Goal: Transaction & Acquisition: Purchase product/service

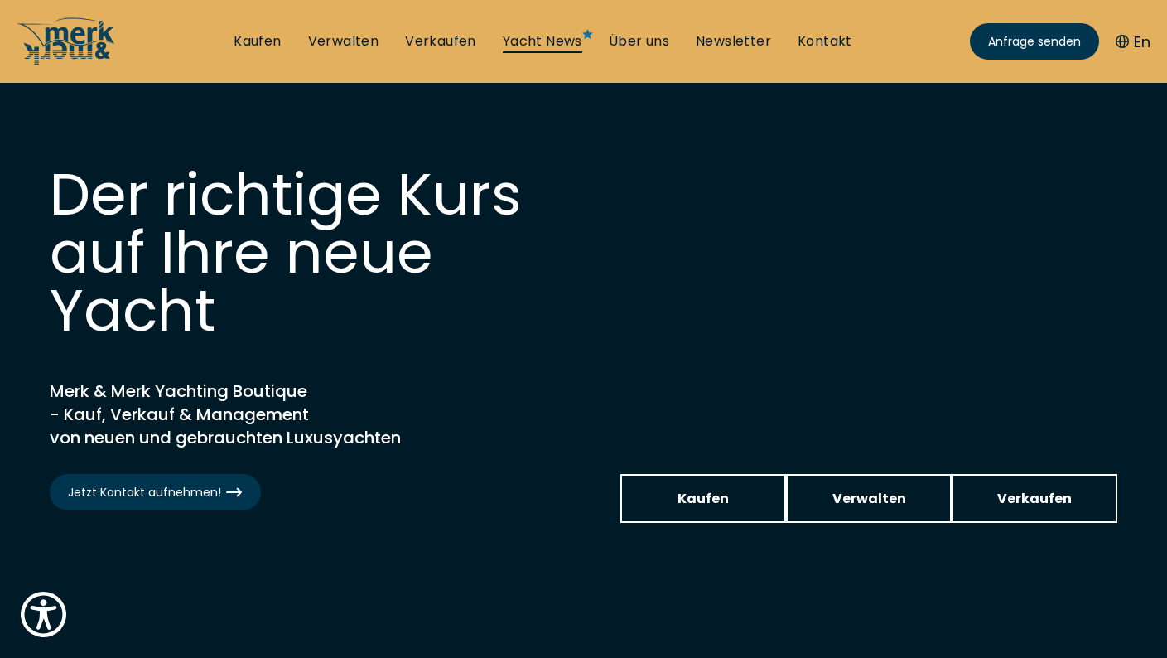
click at [575, 41] on link "Yacht News" at bounding box center [543, 41] width 80 height 18
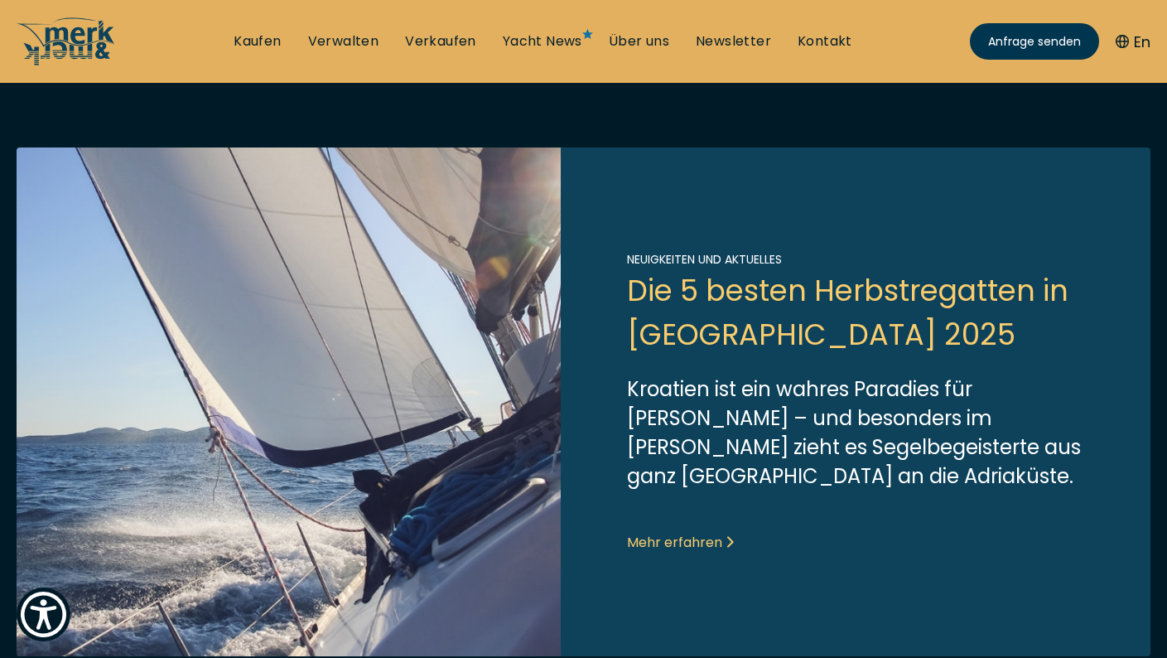
scroll to position [1057, 0]
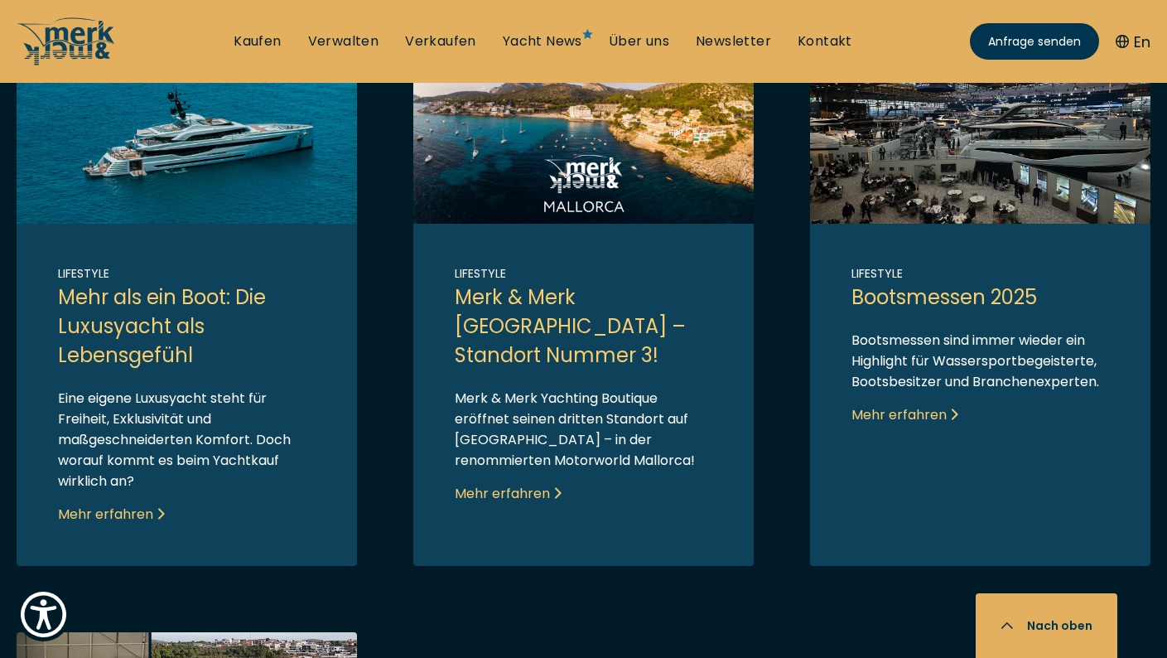
click at [637, 174] on link "Link to post" at bounding box center [583, 312] width 340 height 508
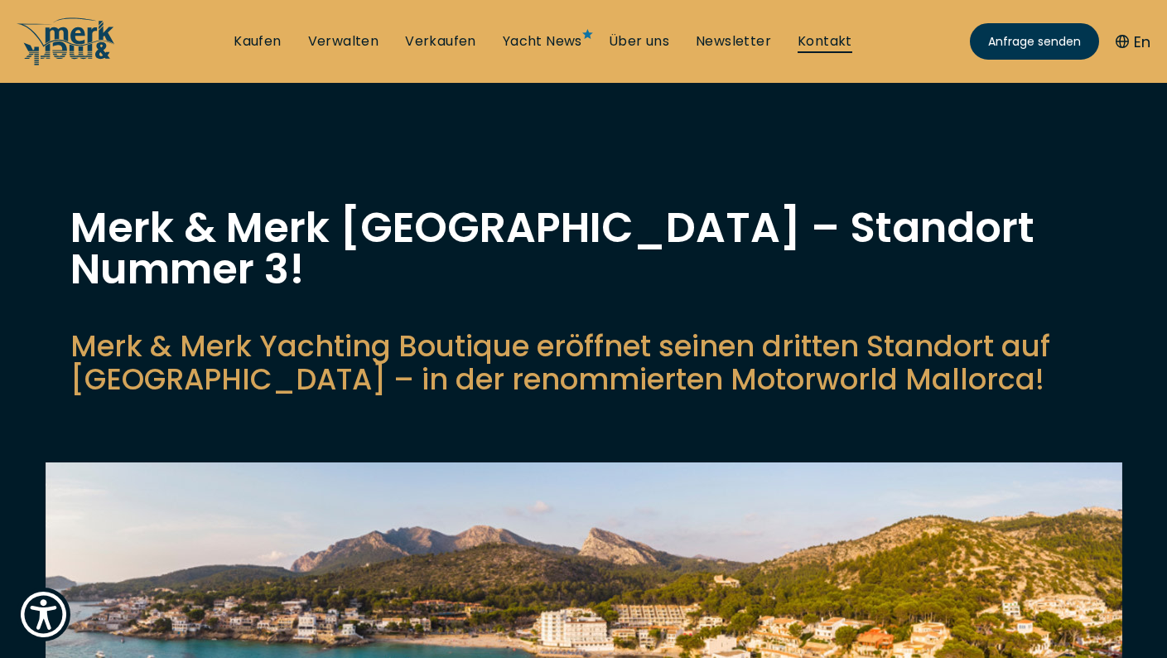
scroll to position [-1, 0]
click at [825, 44] on link "Kontakt" at bounding box center [825, 41] width 55 height 18
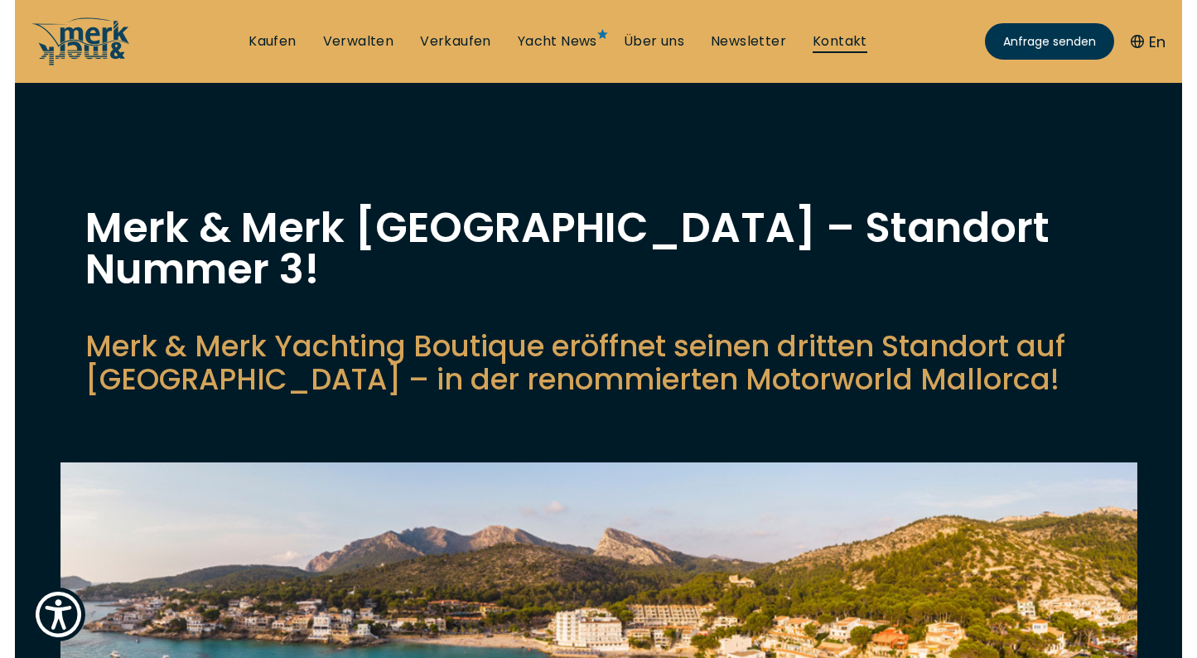
scroll to position [0, 0]
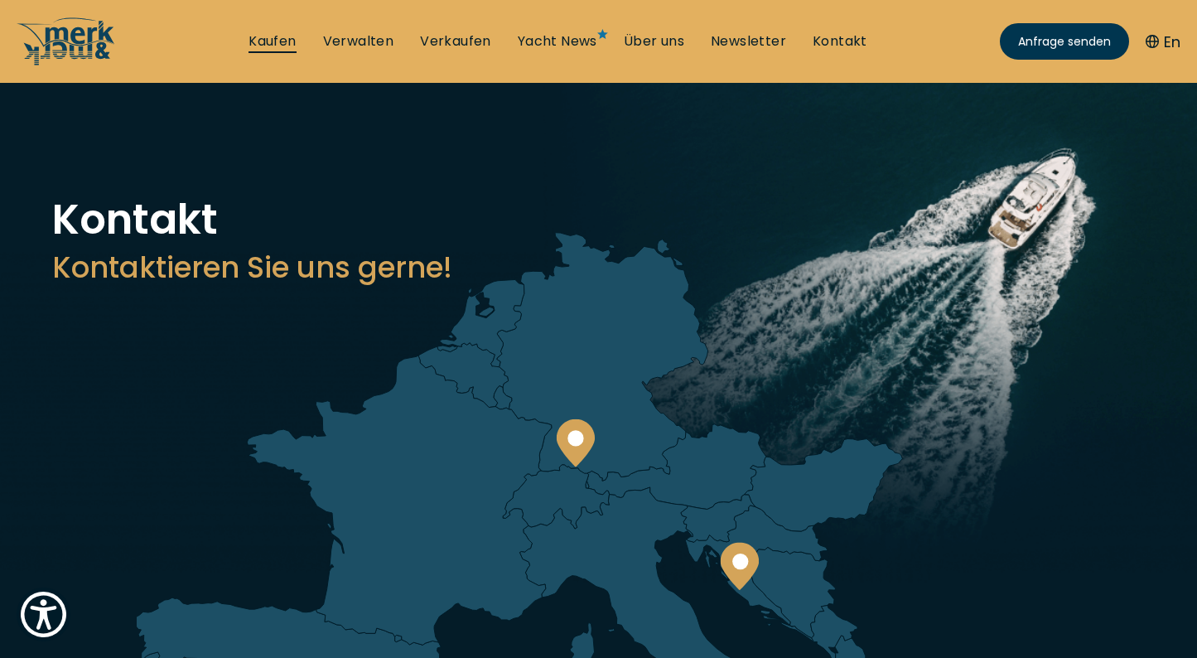
click at [290, 39] on link "Kaufen" at bounding box center [271, 41] width 47 height 18
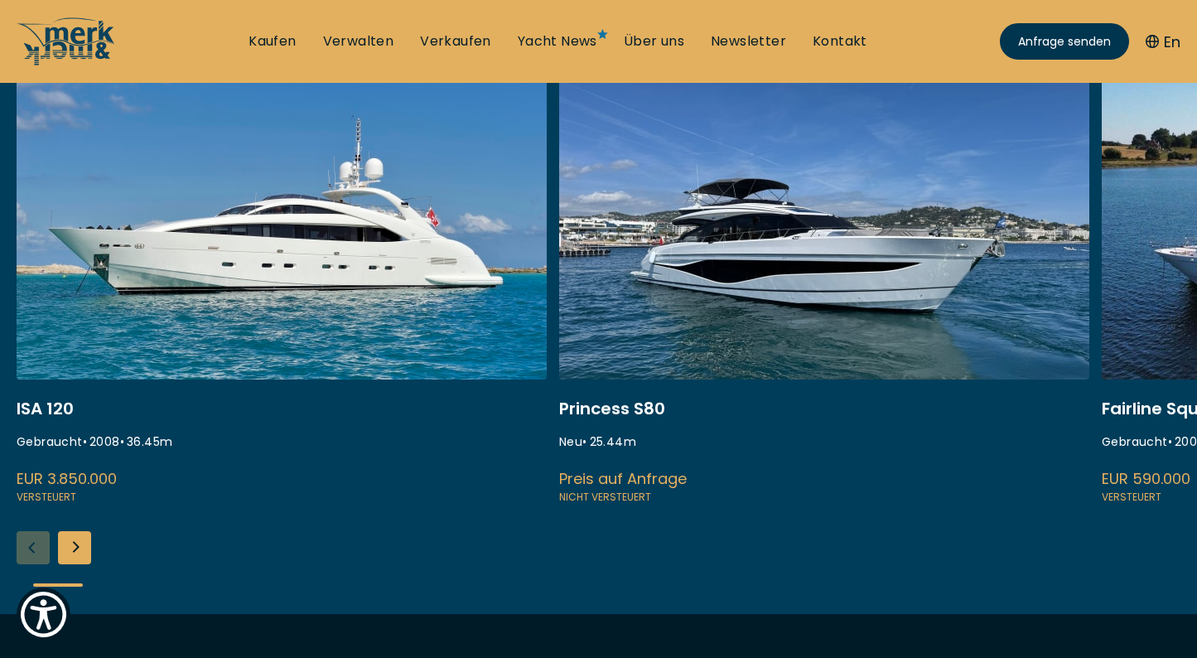
scroll to position [347, 0]
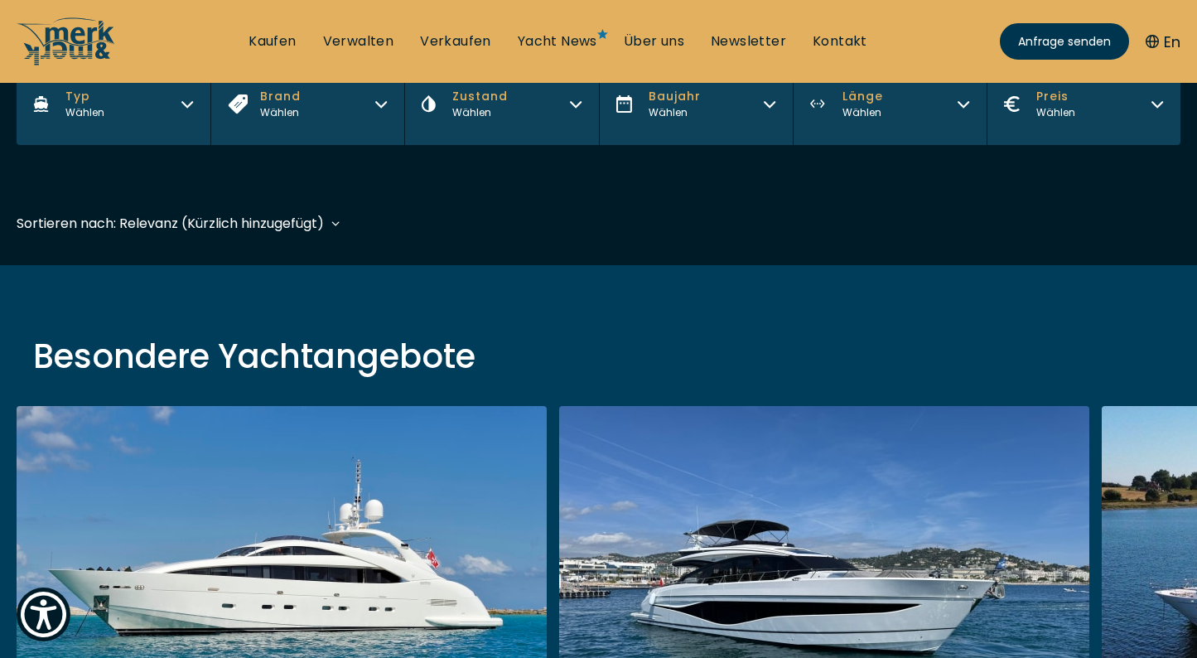
click at [109, 108] on button "Typ Wählen" at bounding box center [114, 104] width 194 height 82
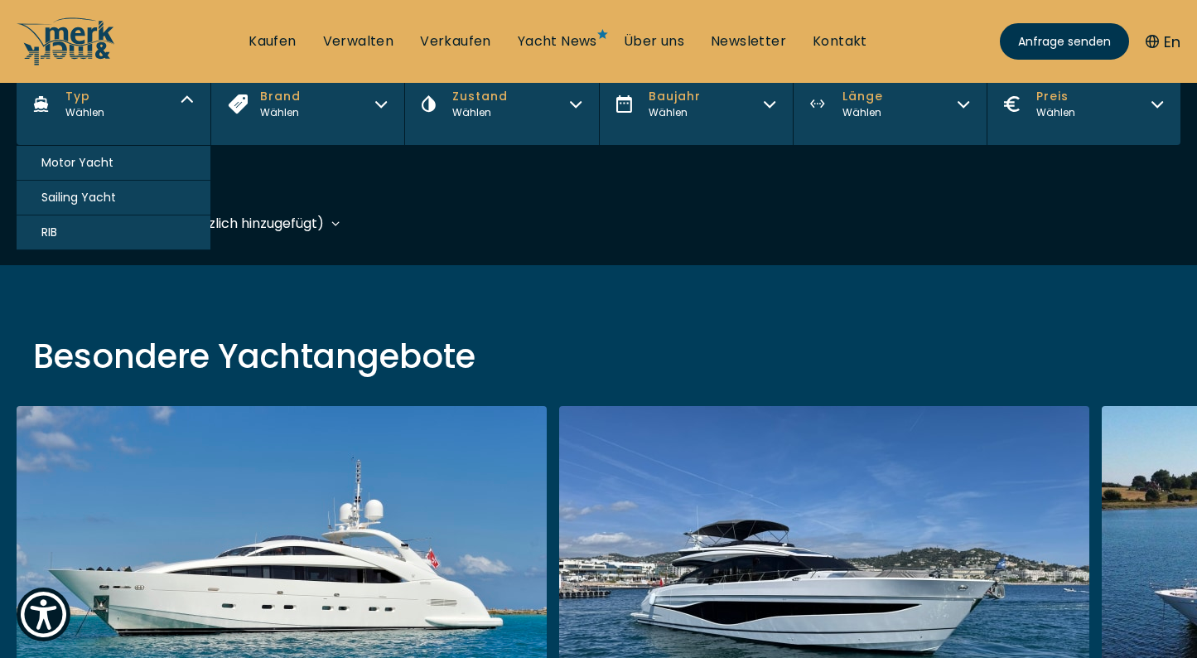
click at [126, 189] on button "Sailing Yacht" at bounding box center [114, 198] width 194 height 35
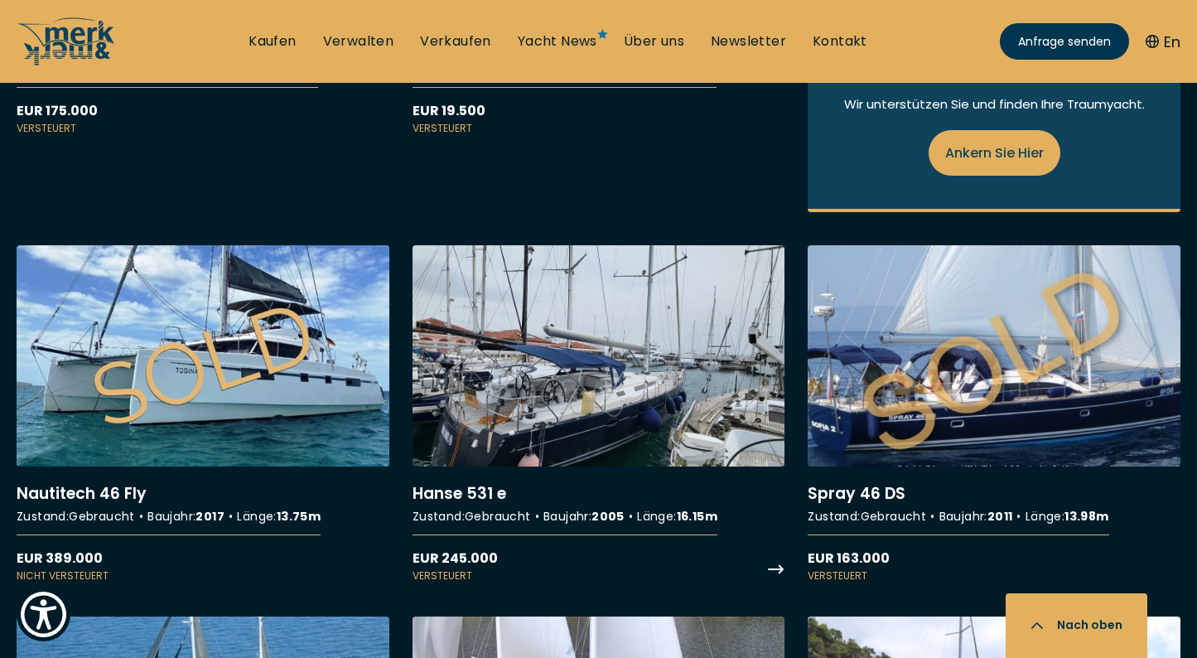
scroll to position [1316, 0]
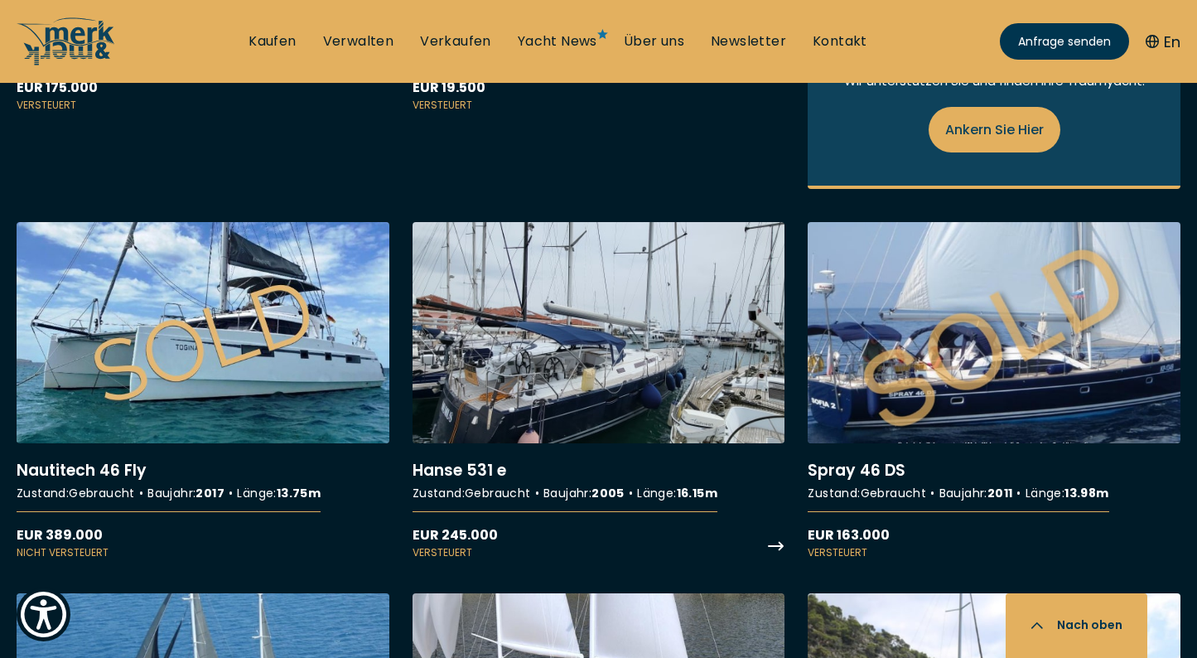
click at [610, 395] on link "More details about Hanse 531 e" at bounding box center [598, 391] width 373 height 338
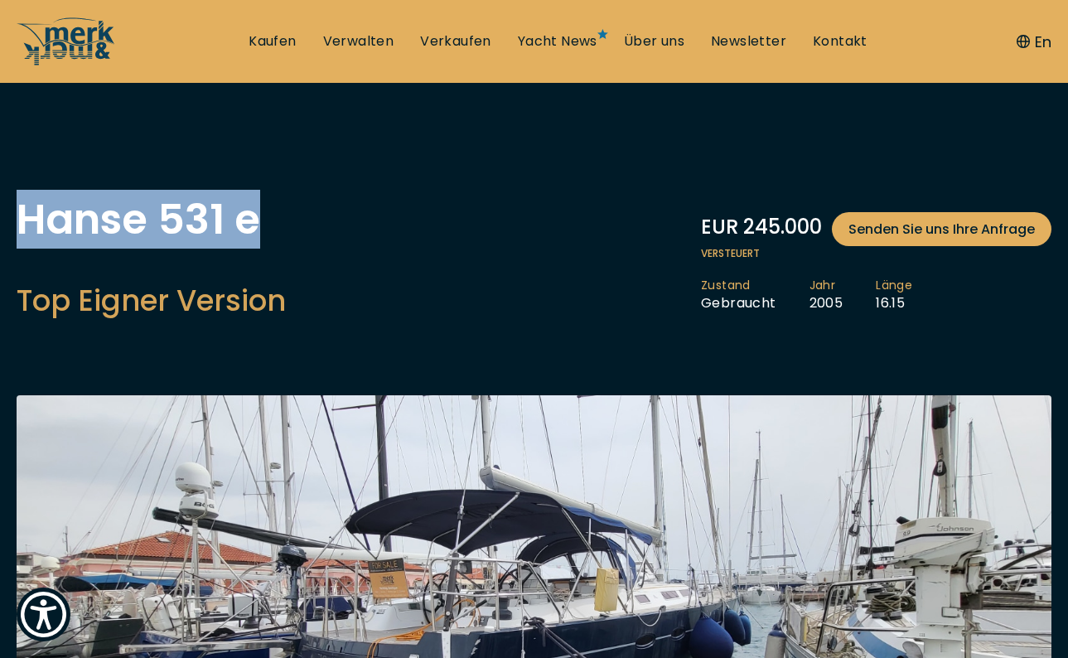
drag, startPoint x: 254, startPoint y: 222, endPoint x: 13, endPoint y: 223, distance: 241.0
click at [13, 223] on div "Hanse 531 e Top Eigner Version EUR 245.000 Senden Sie uns Ihre Anfrage Versteue…" at bounding box center [534, 264] width 1068 height 130
click at [1025, 44] on icon "button" at bounding box center [1022, 41] width 13 height 13
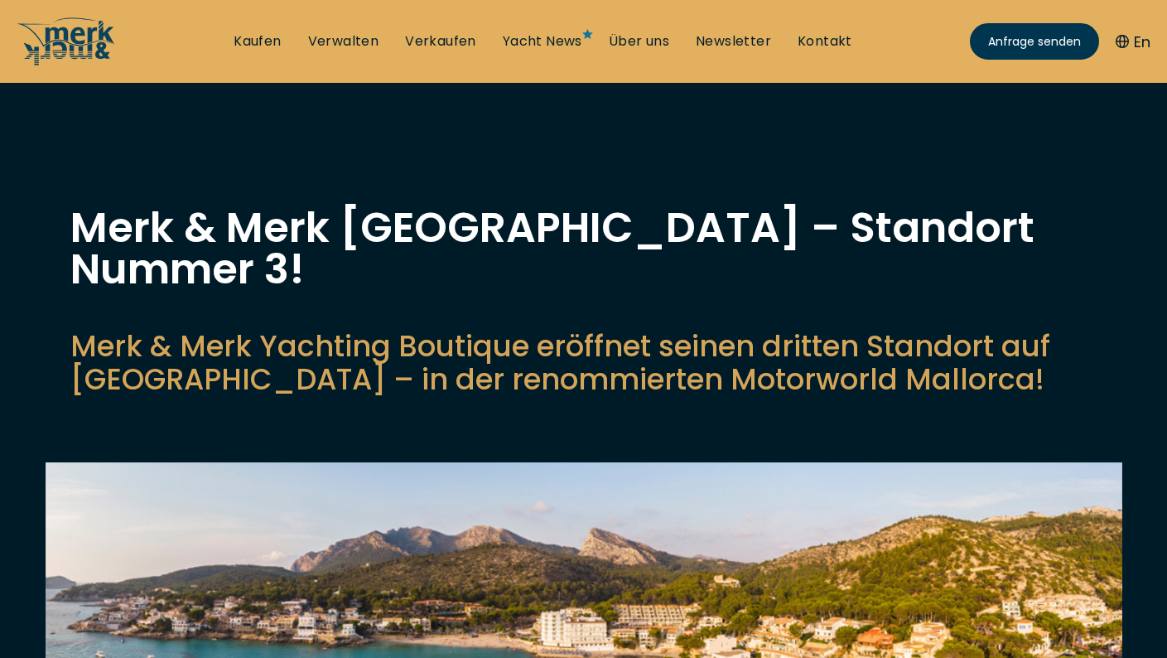
click at [1129, 42] on button "En" at bounding box center [1133, 42] width 35 height 22
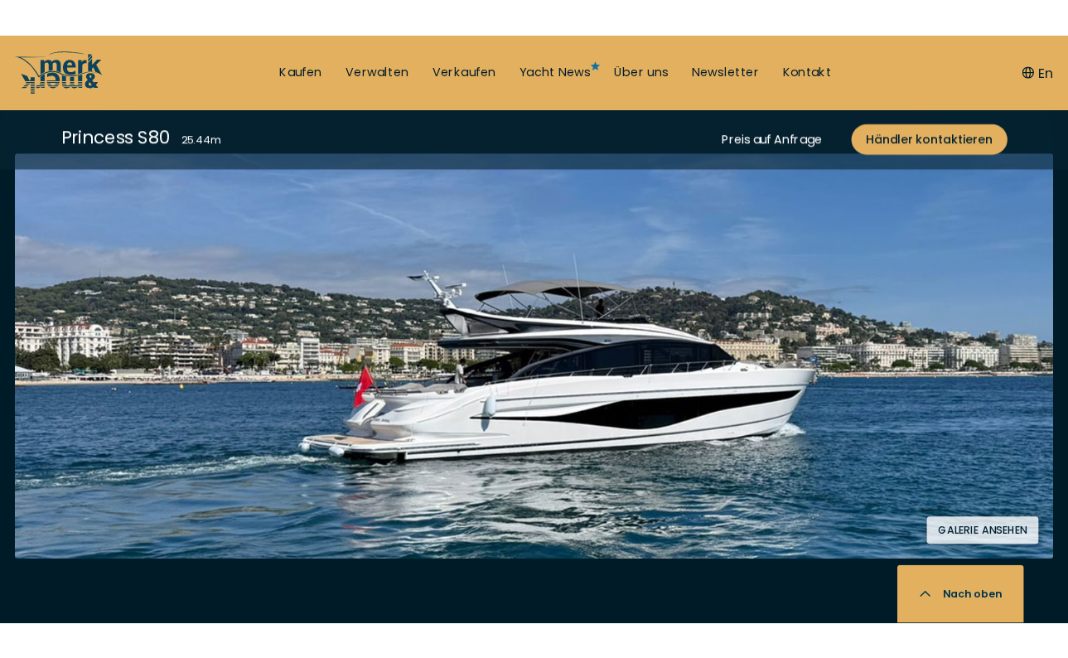
scroll to position [939, 0]
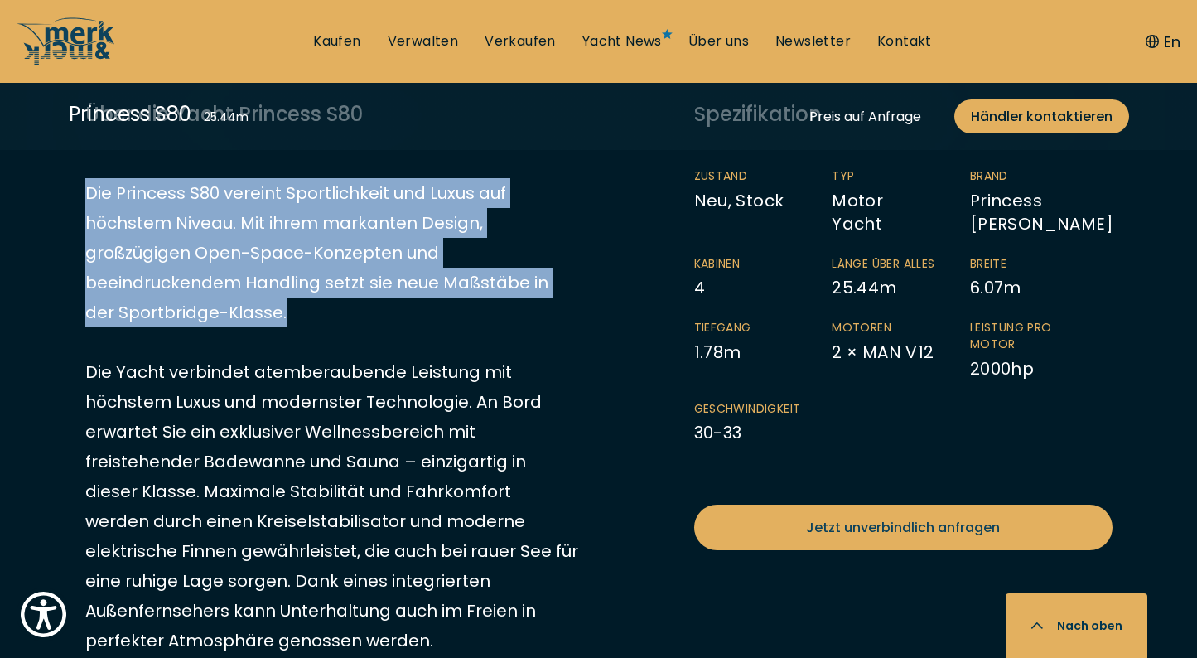
drag, startPoint x: 252, startPoint y: 321, endPoint x: 86, endPoint y: 198, distance: 206.1
click at [86, 198] on p "Die Princess S80 vereint Sportlichkeit und Luxus auf höchstem Niveau. Mit ihrem…" at bounding box center [331, 521] width 493 height 686
copy p "Die Princess S80 vereint Sportlichkeit und Luxus auf höchstem Niveau. Mit ihrem…"
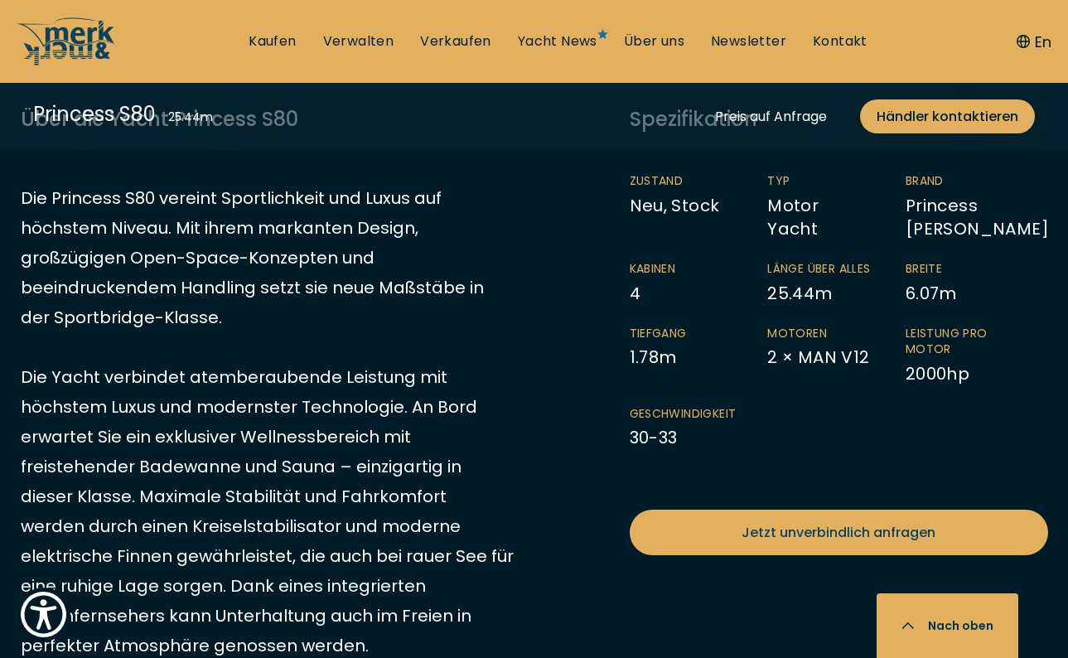
scroll to position [813, 0]
